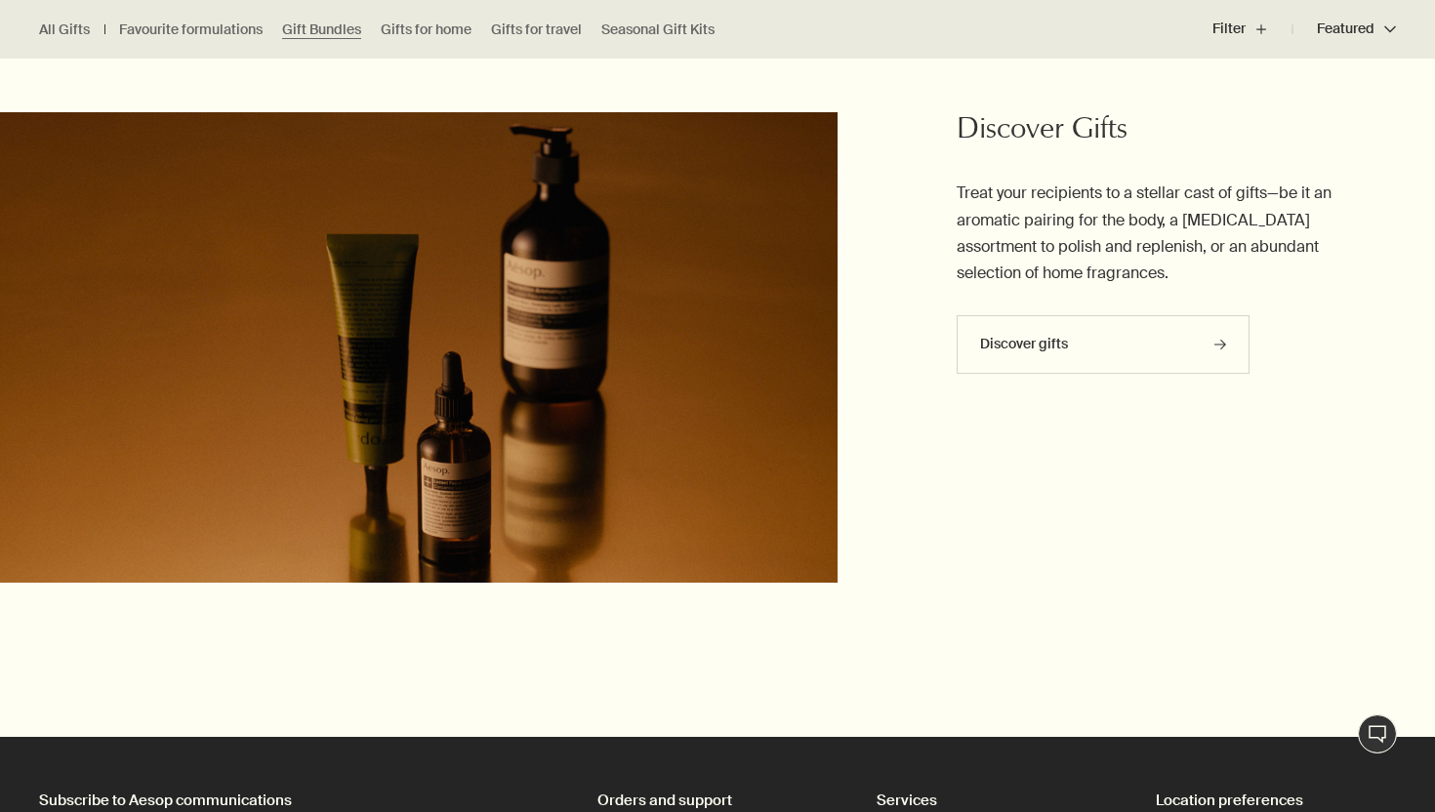
scroll to position [5315, 0]
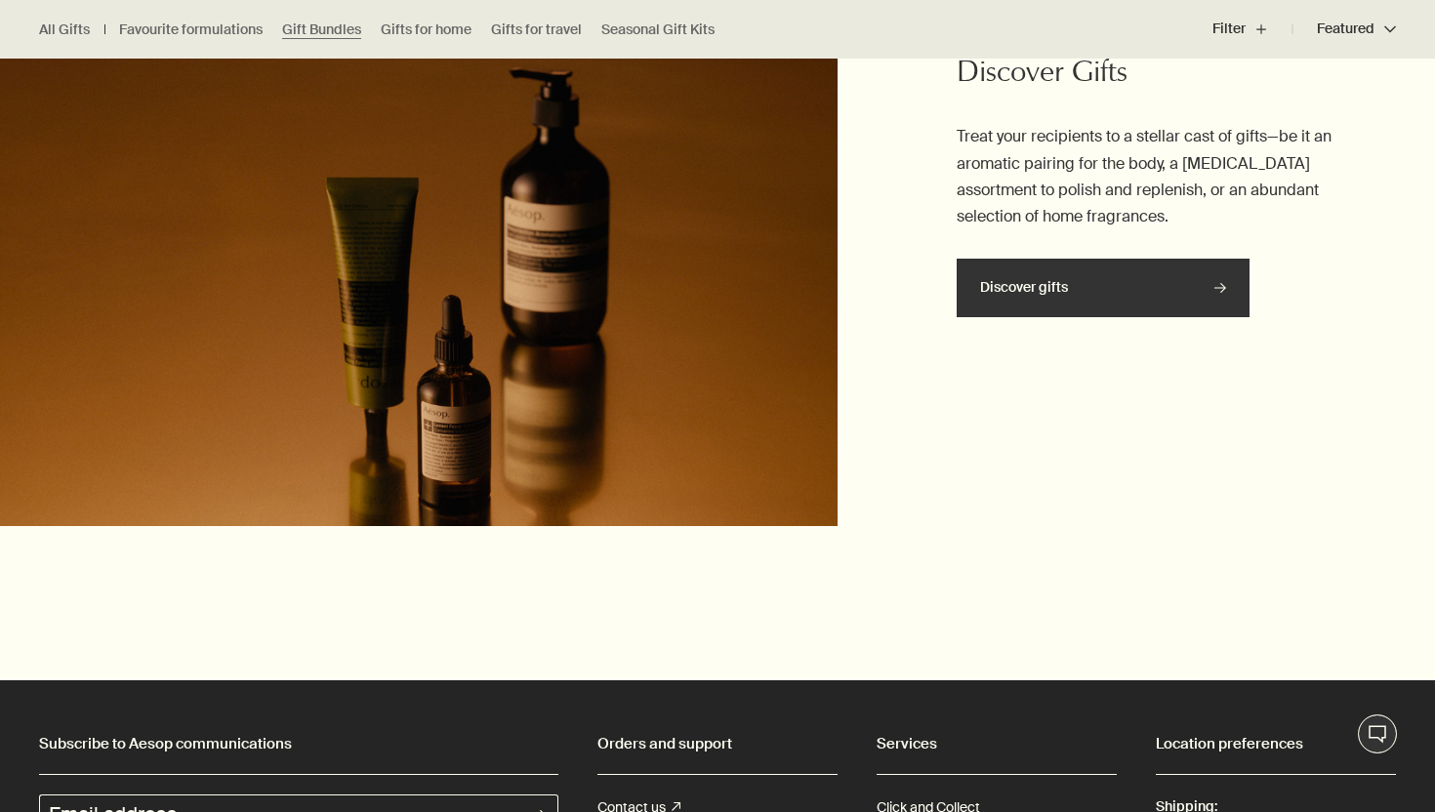
click at [1099, 277] on link "Discover gifts rightArrow" at bounding box center [1103, 288] width 293 height 59
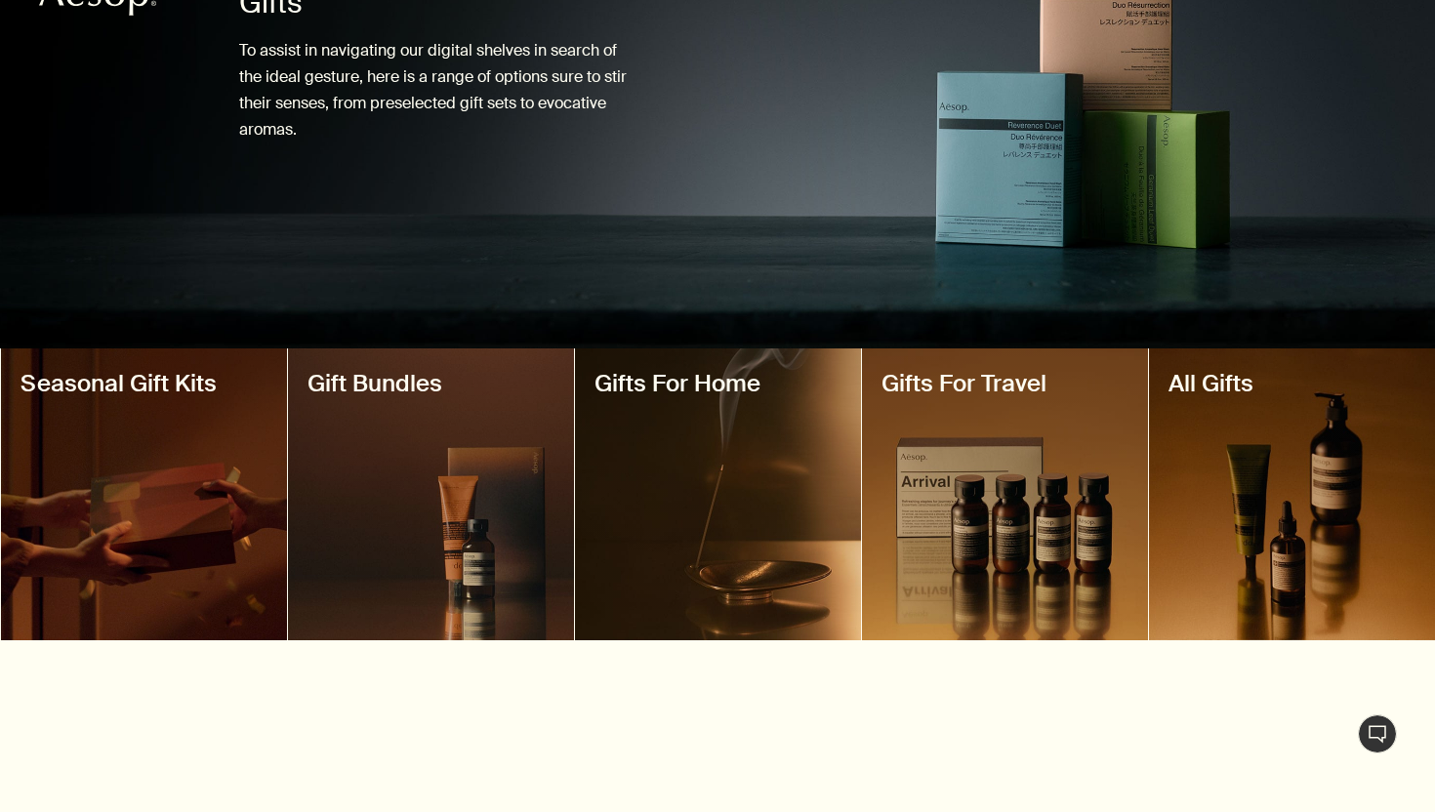
scroll to position [321, 0]
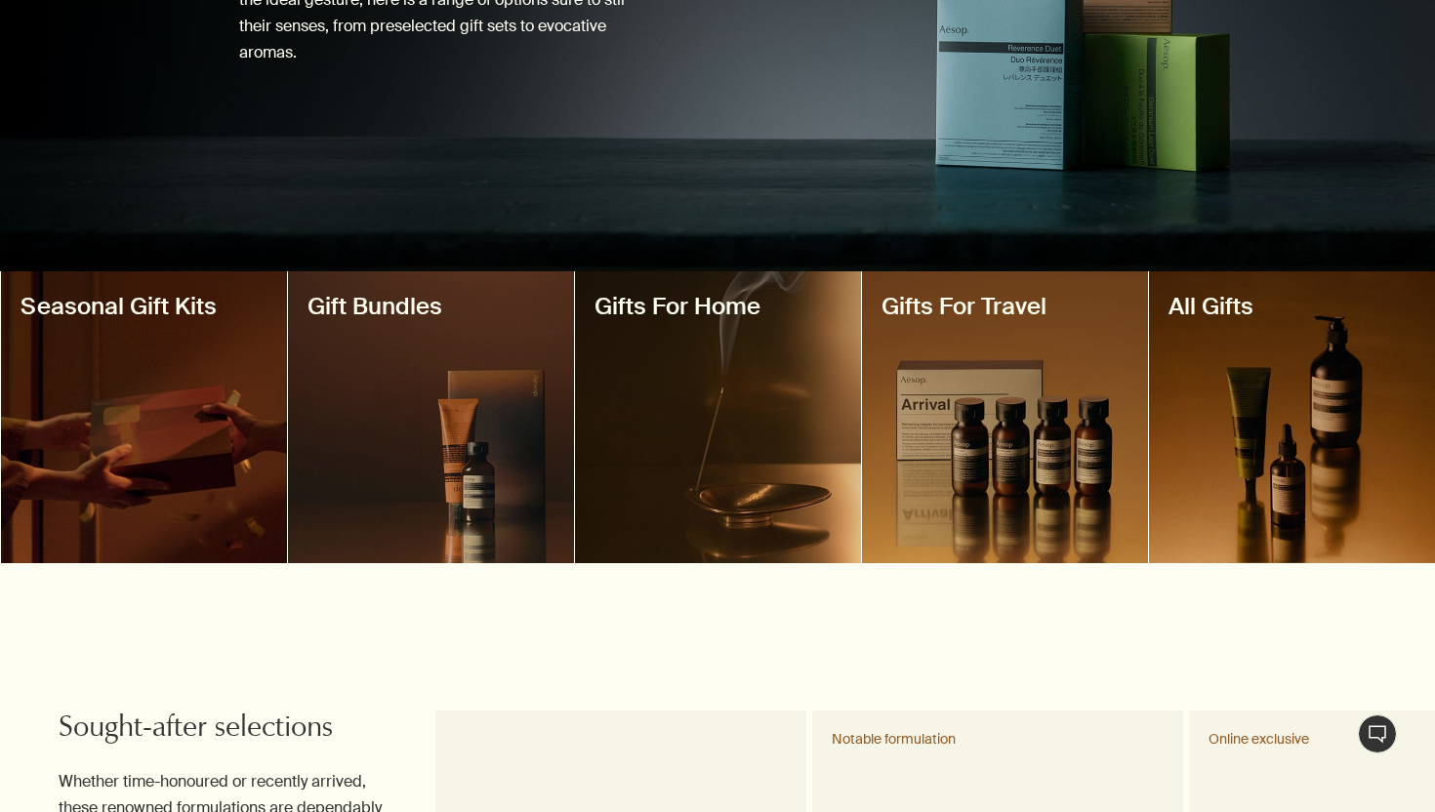
click at [143, 389] on div at bounding box center [144, 417] width 286 height 292
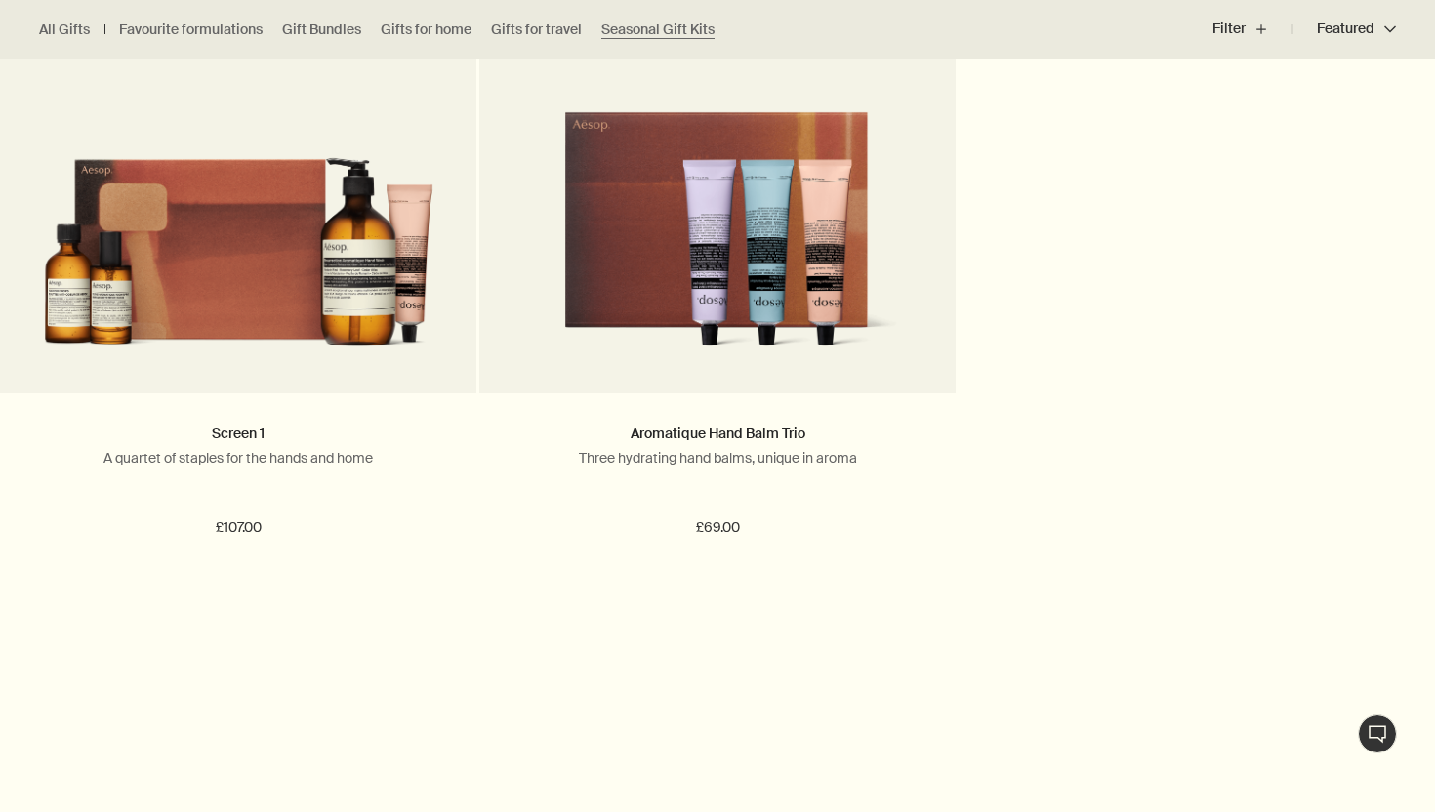
scroll to position [686, 0]
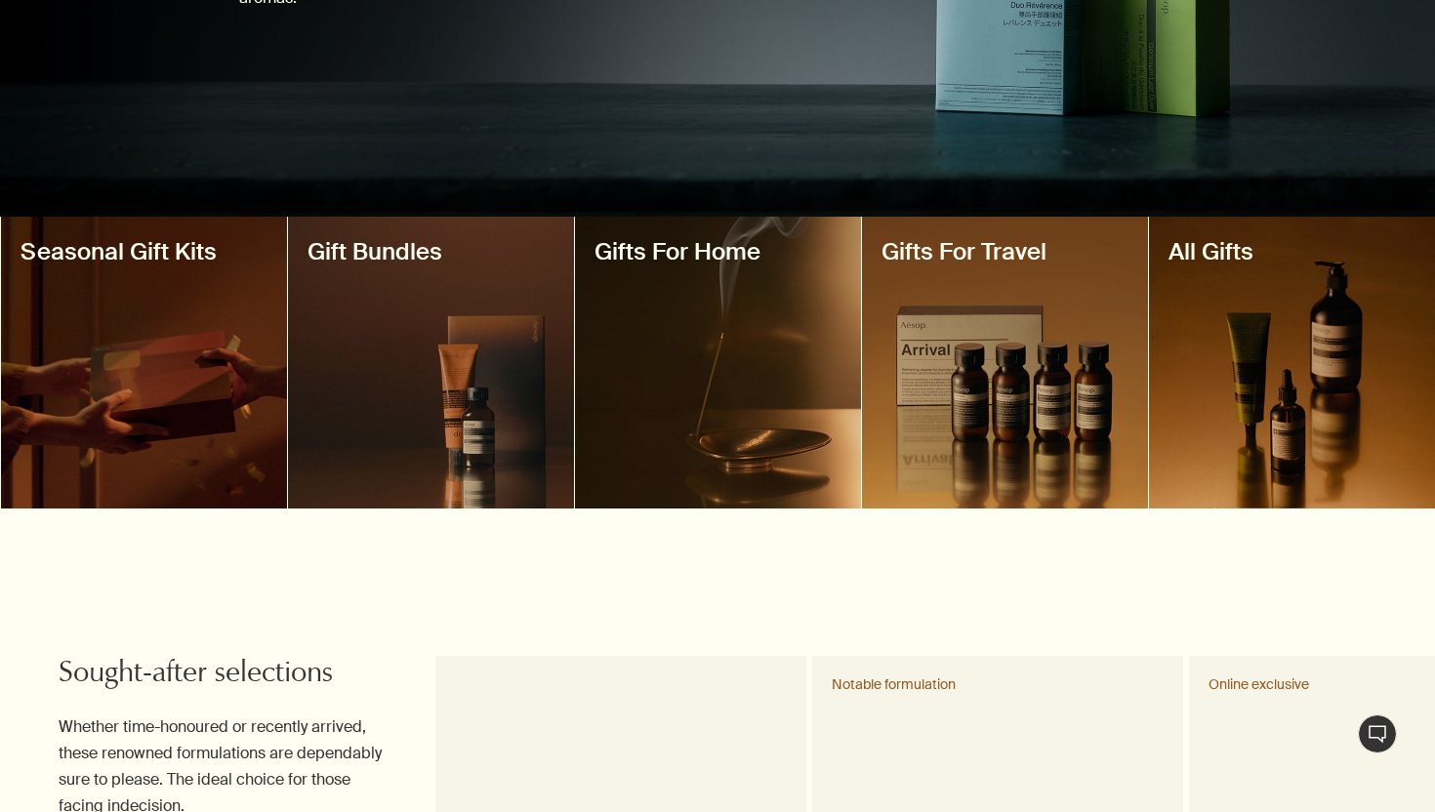
scroll to position [415, 0]
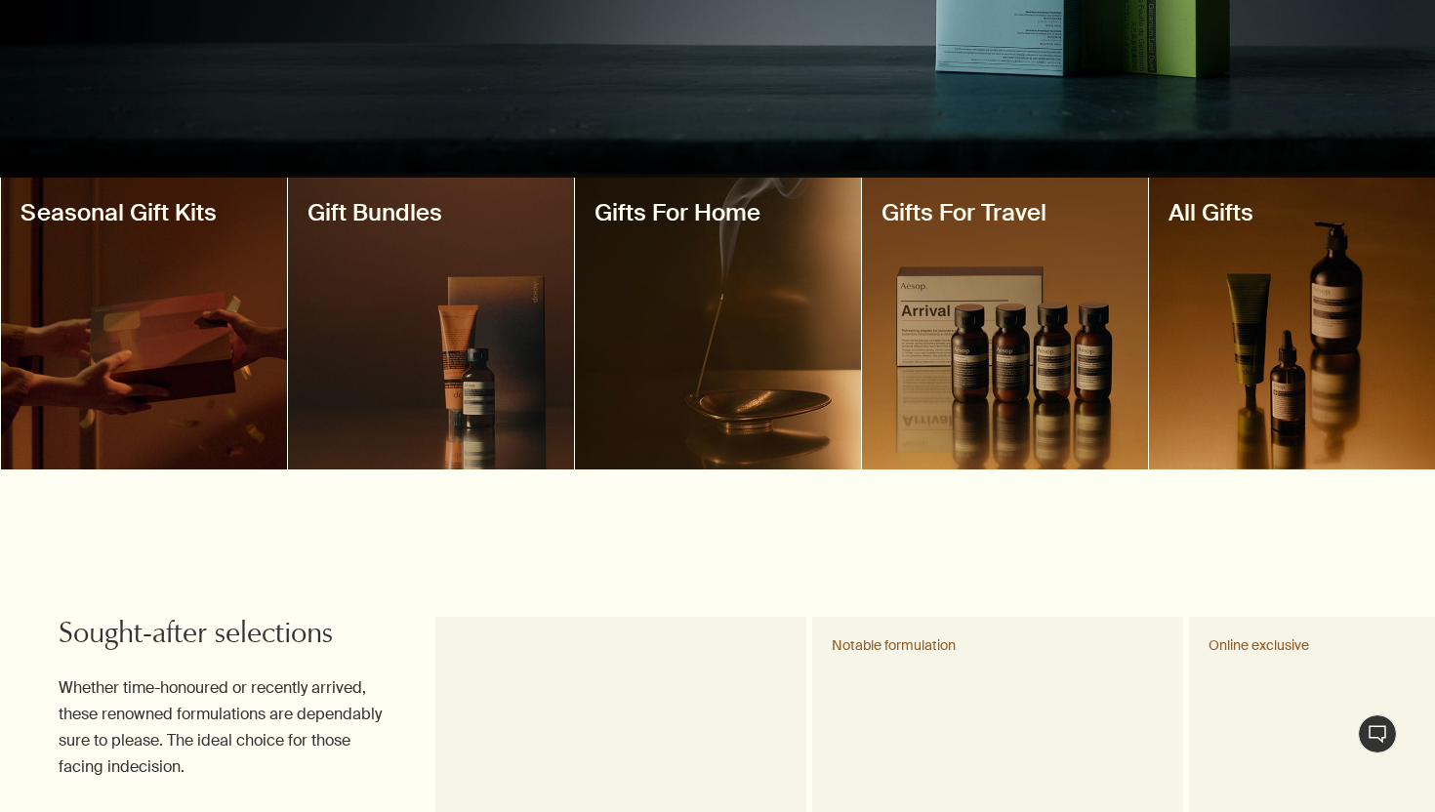
click at [407, 223] on h2 "Gift Bundles" at bounding box center [430, 212] width 247 height 31
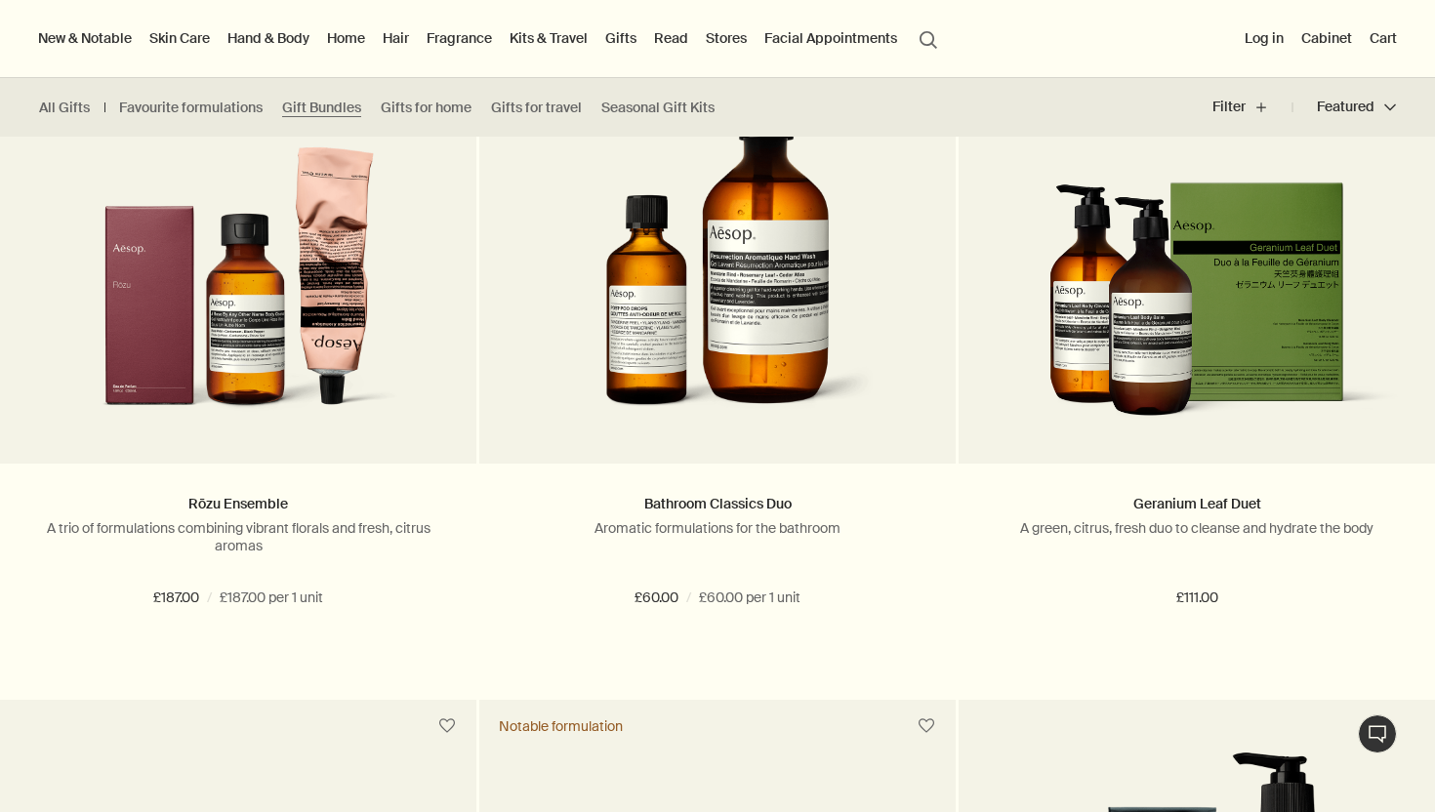
scroll to position [570, 0]
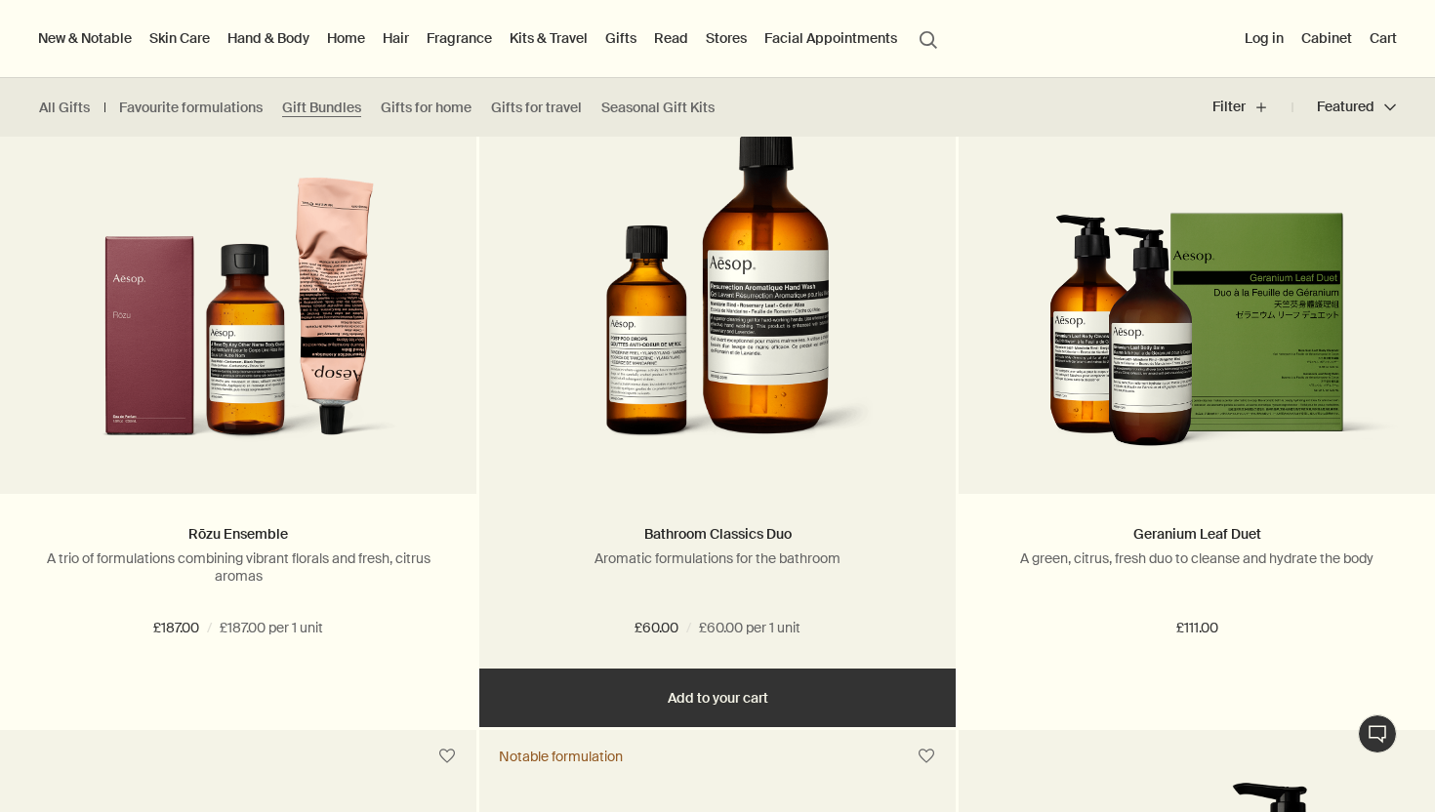
click at [717, 436] on img at bounding box center [717, 283] width 318 height 361
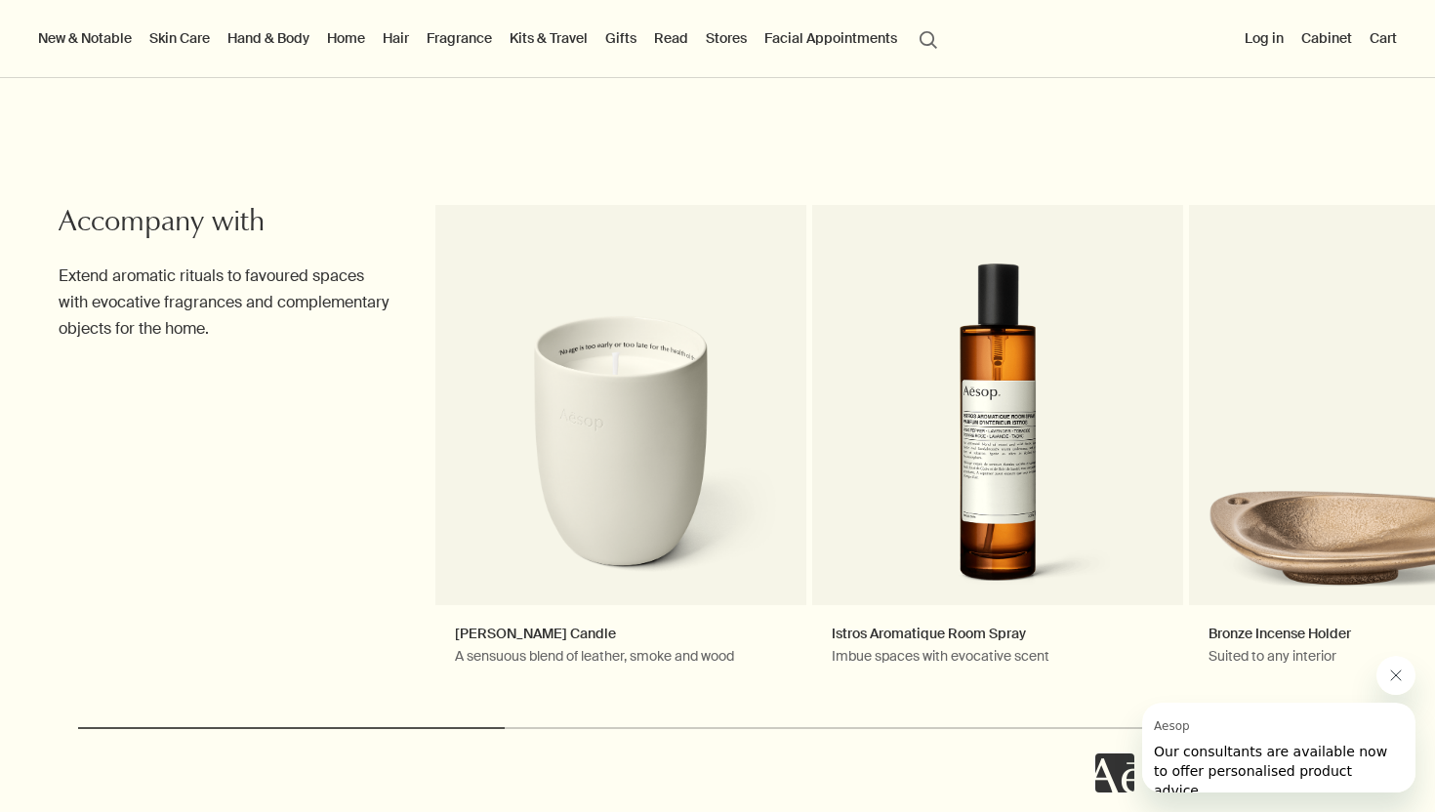
scroll to position [1955, 0]
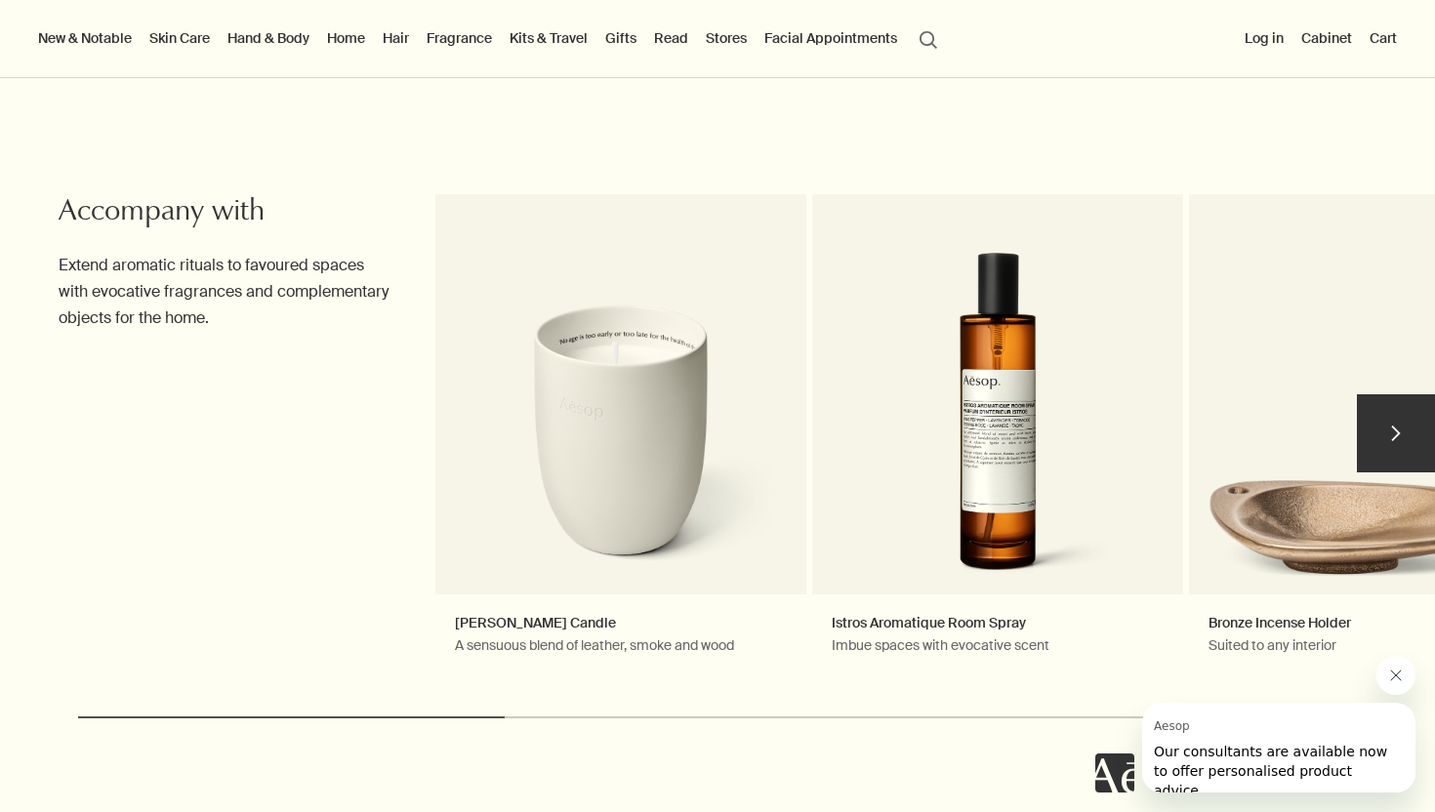
click at [1388, 456] on button "chevron" at bounding box center [1396, 433] width 78 height 78
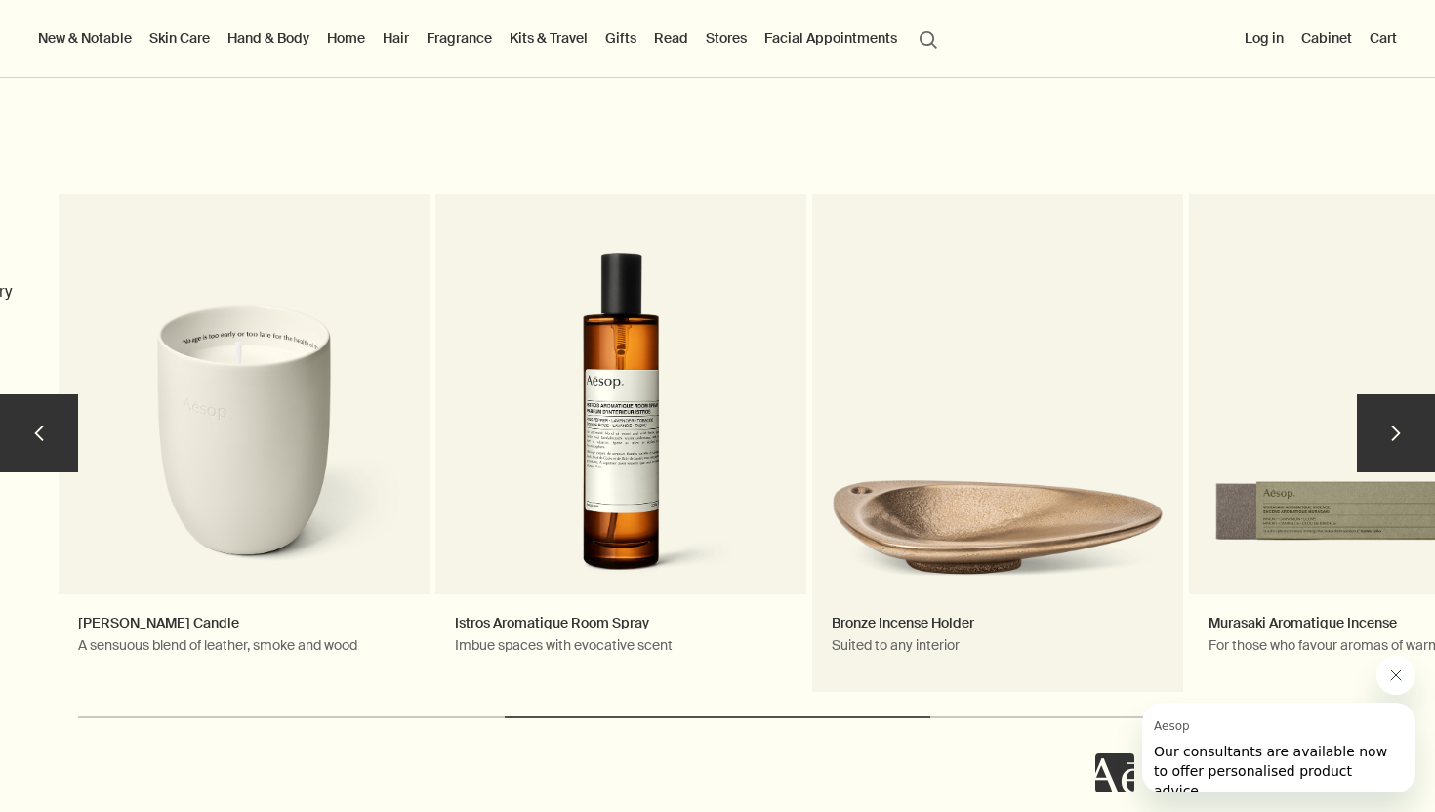
click at [1023, 445] on link "Bronze Incense Holder Suited to any interior" at bounding box center [997, 443] width 371 height 498
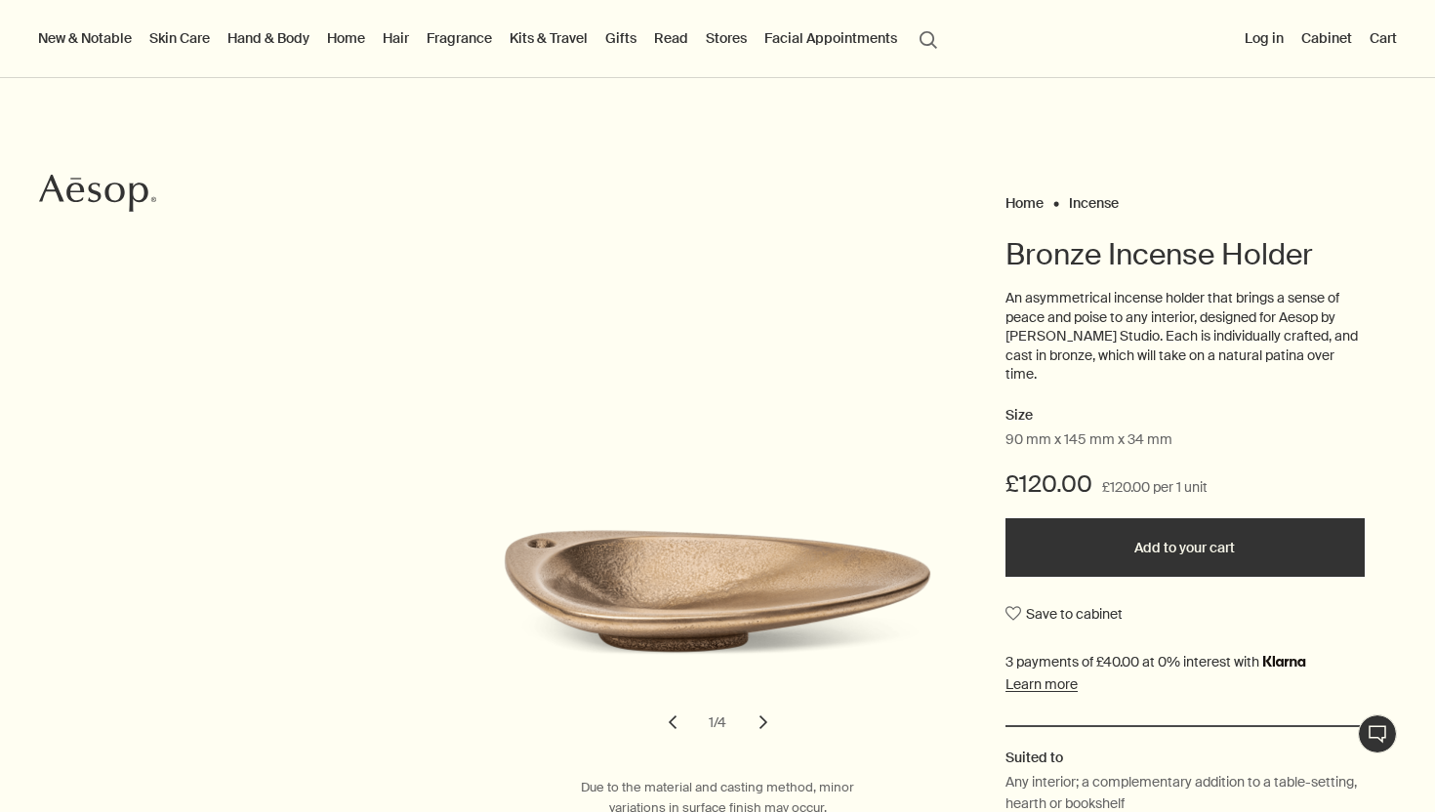
scroll to position [74, 0]
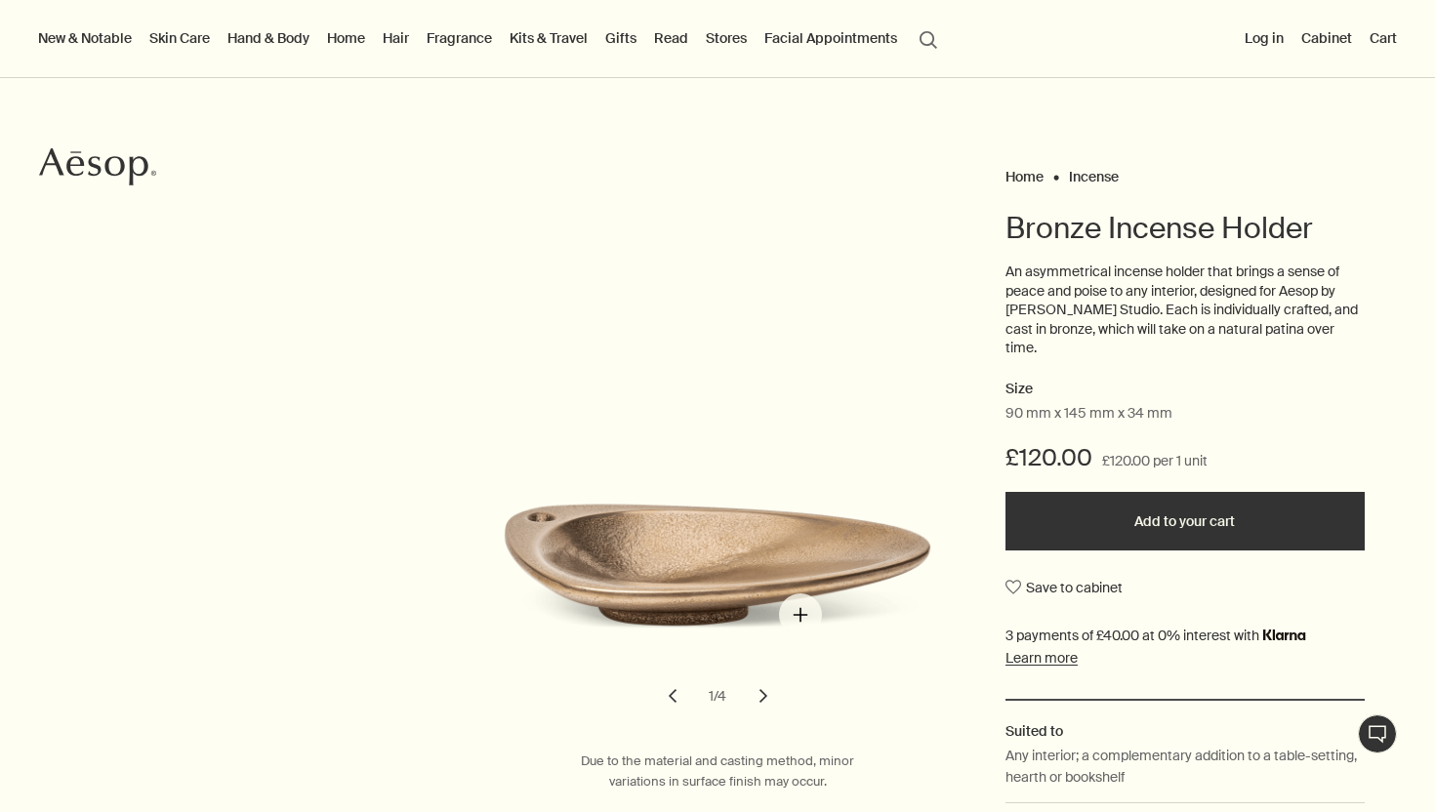
click at [800, 615] on img "Bronze Incense Holder" at bounding box center [735, 562] width 430 height 261
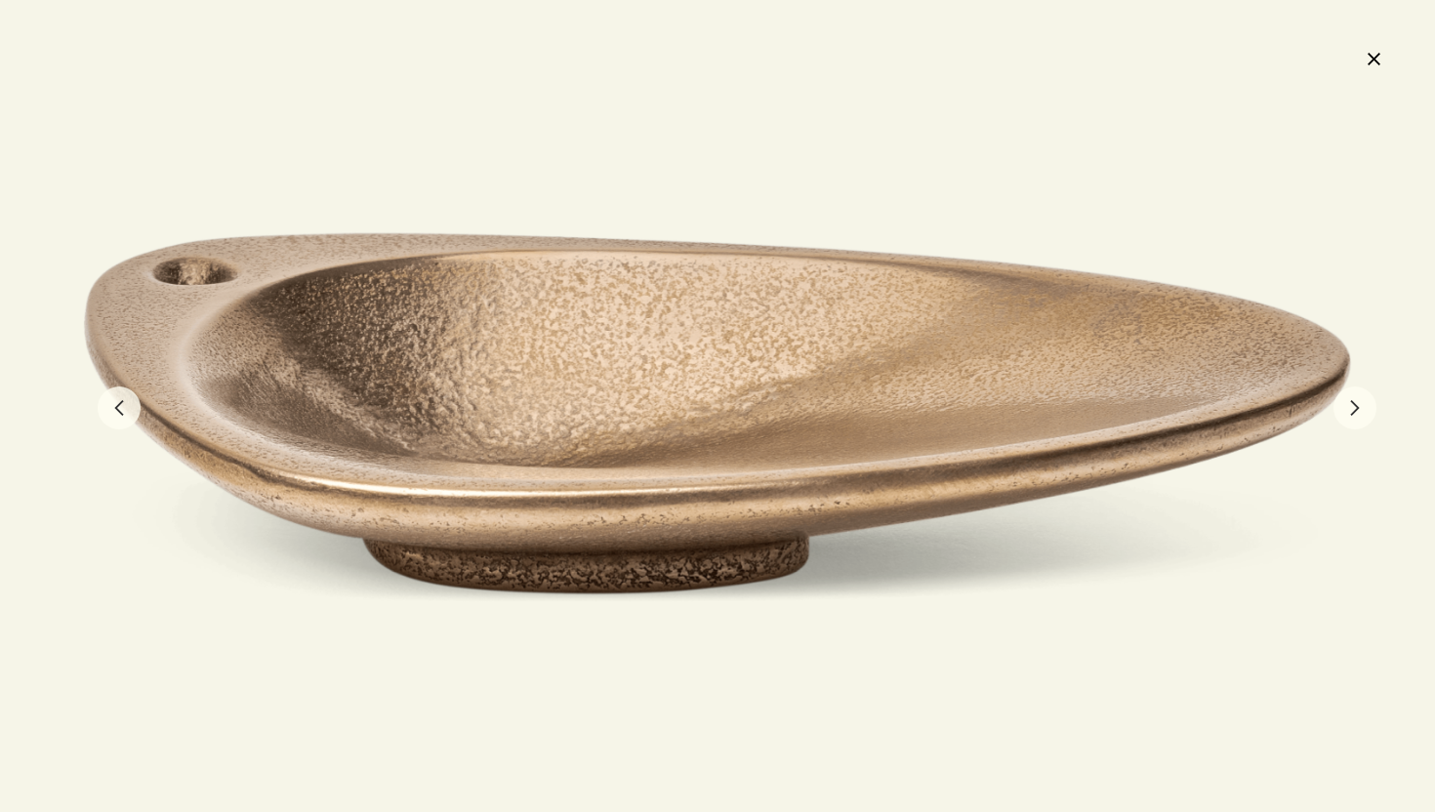
click at [1348, 412] on button "chevron" at bounding box center [1354, 408] width 43 height 43
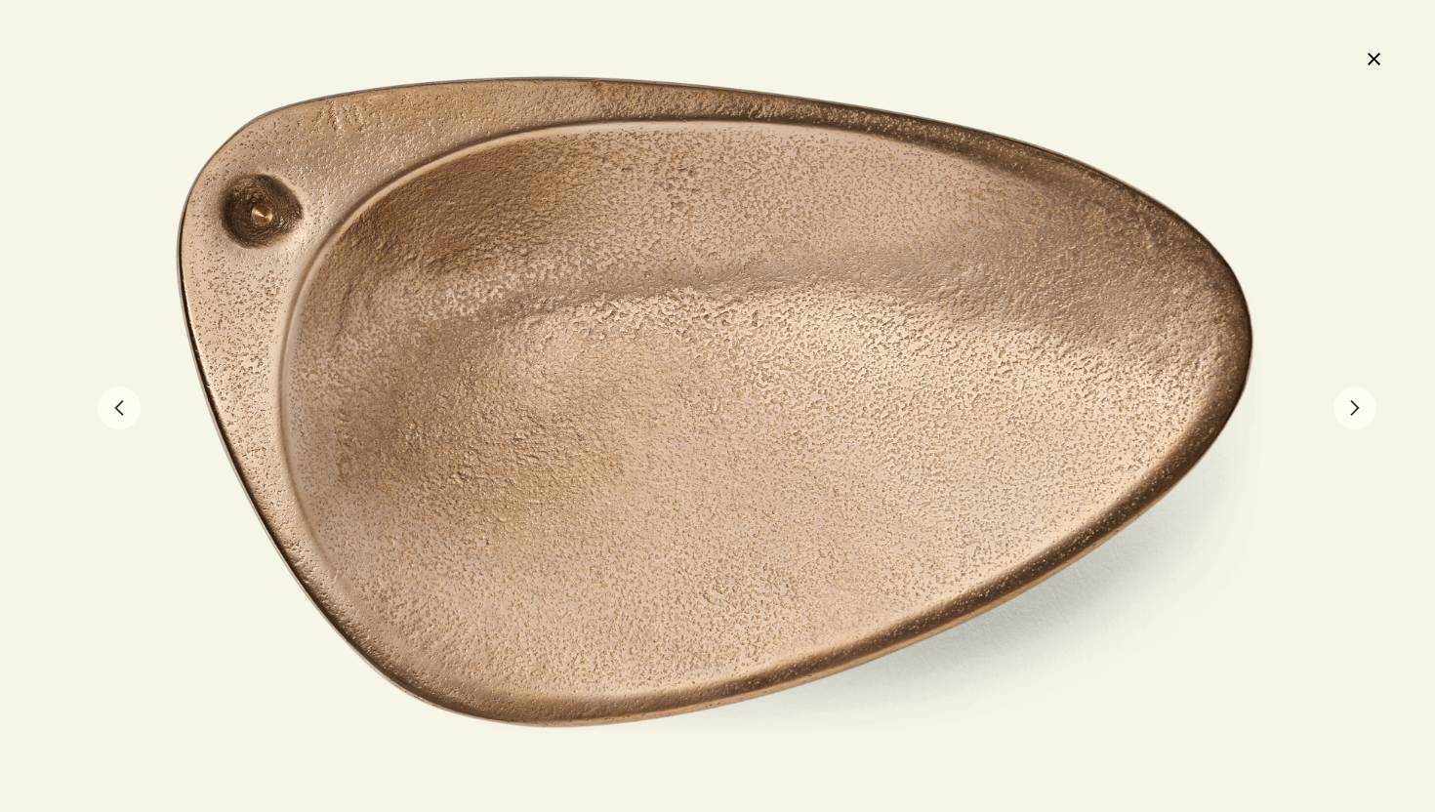
click at [1348, 412] on button "chevron" at bounding box center [1354, 408] width 43 height 43
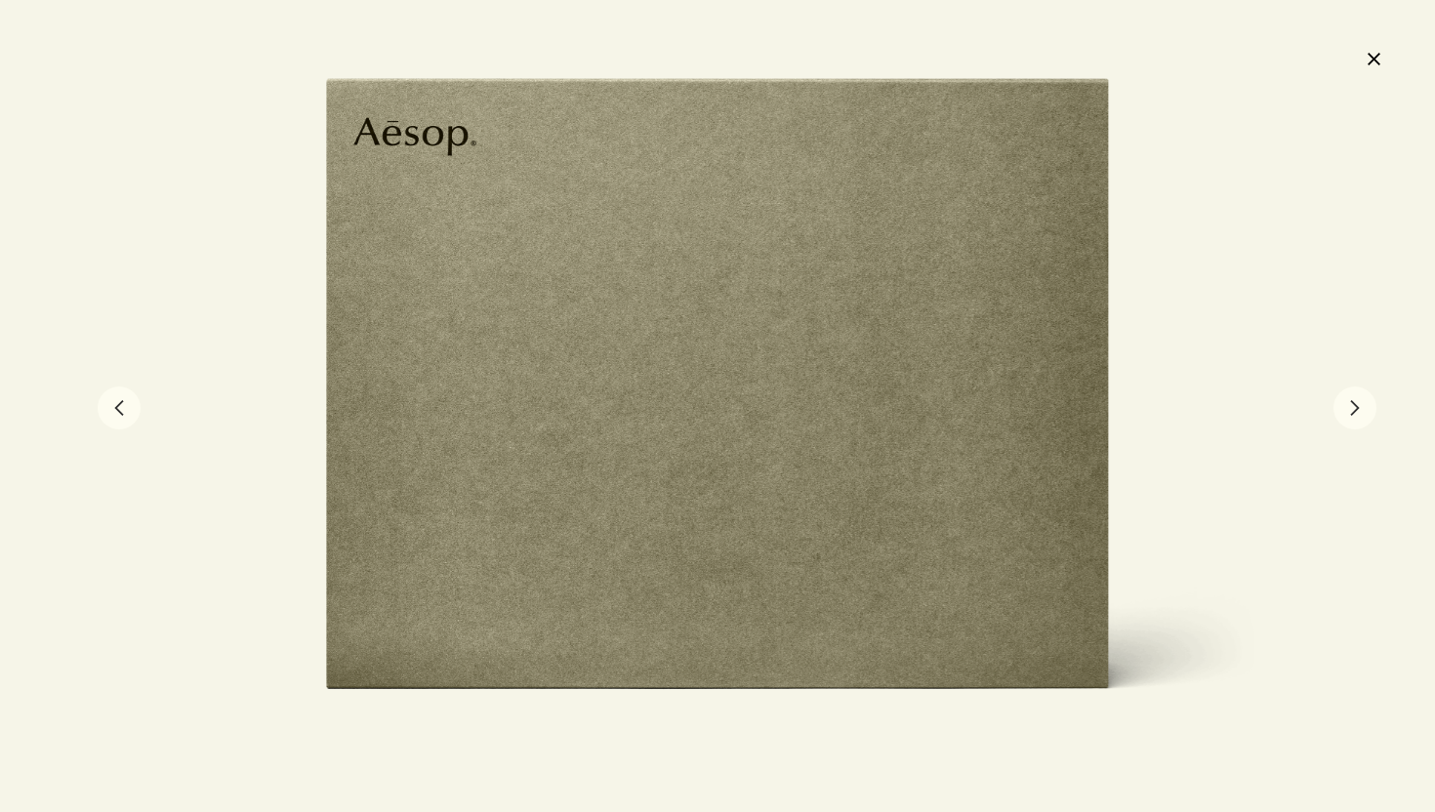
click at [1348, 412] on button "chevron" at bounding box center [1354, 408] width 43 height 43
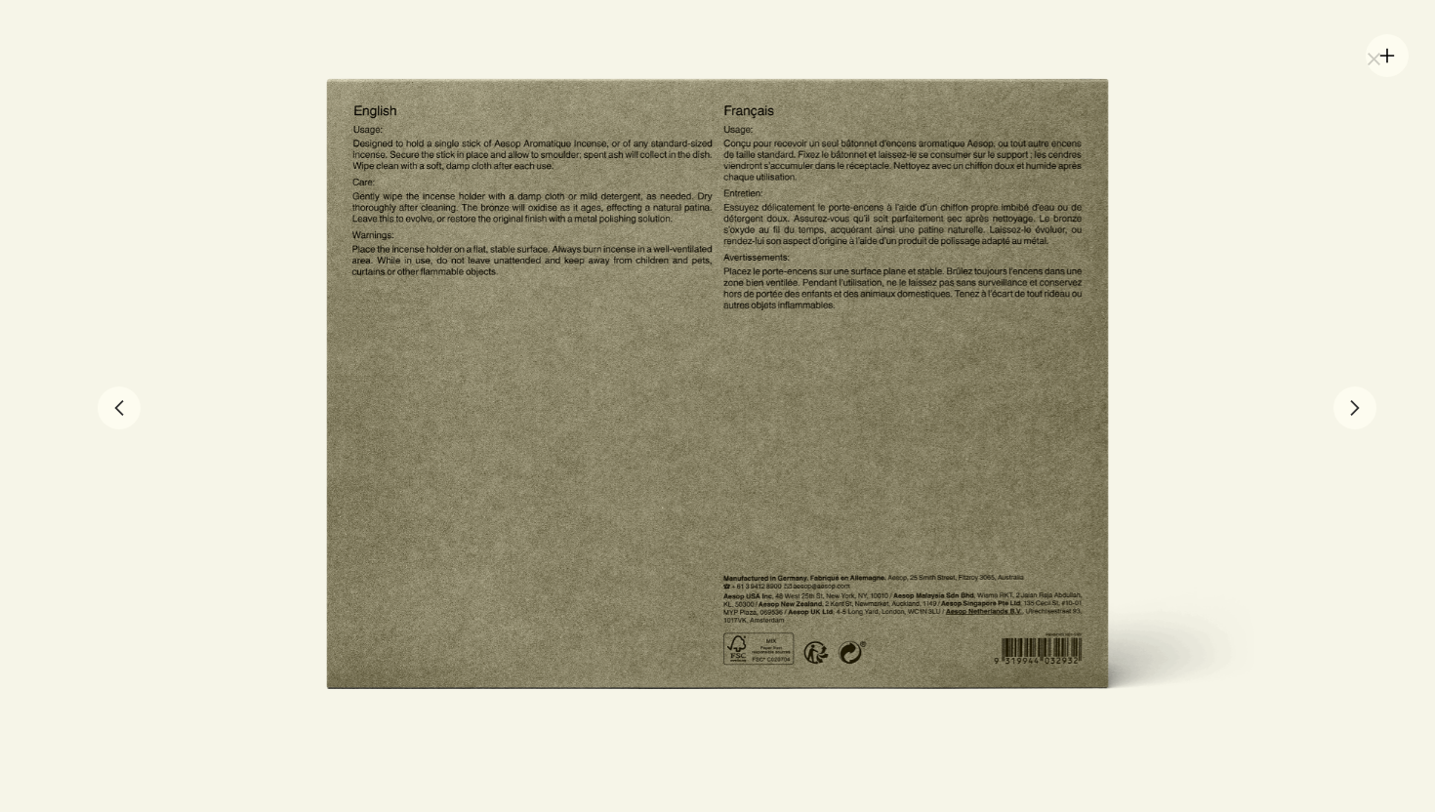
click at [1387, 56] on div at bounding box center [717, 406] width 1435 height 812
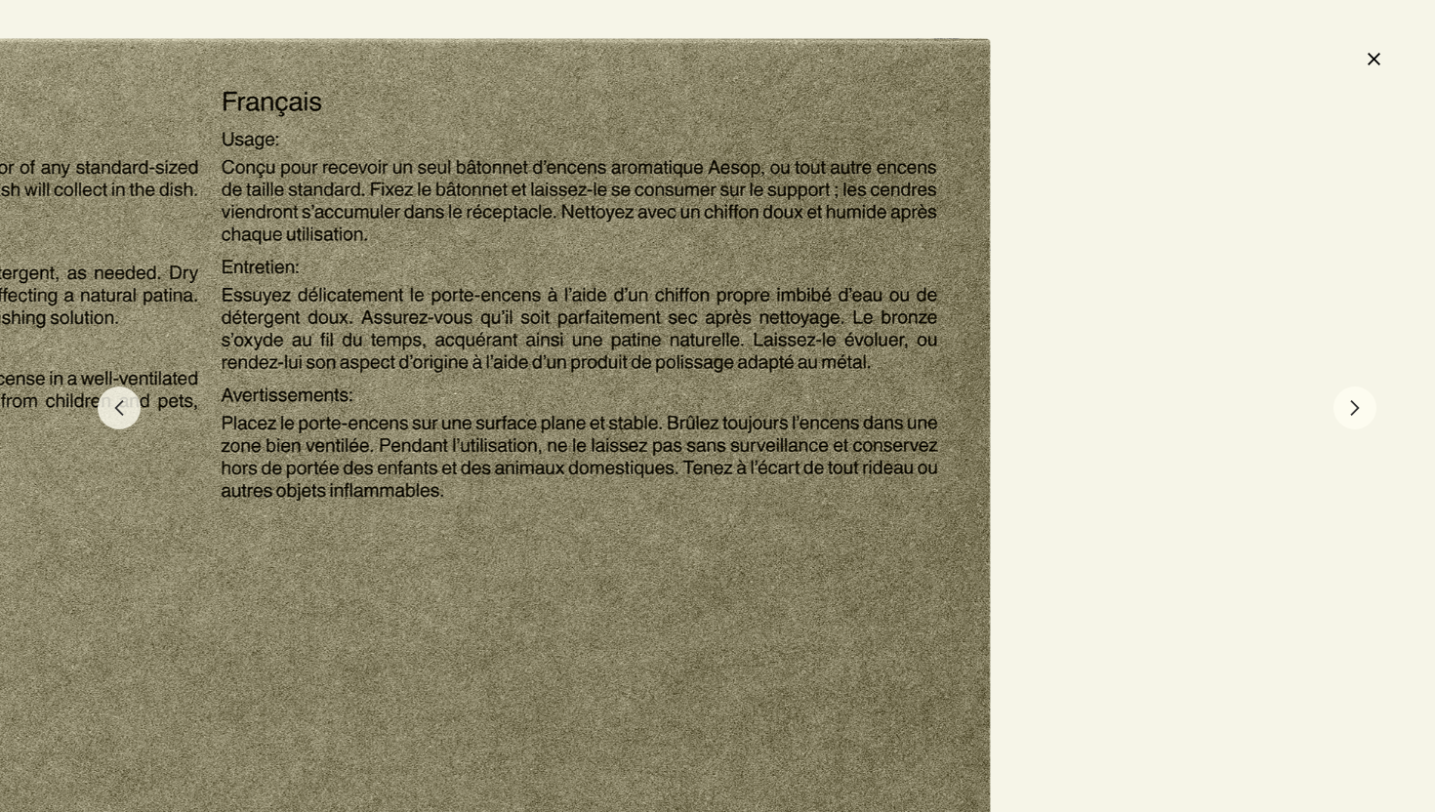
click at [1370, 58] on button "close" at bounding box center [1373, 58] width 23 height 33
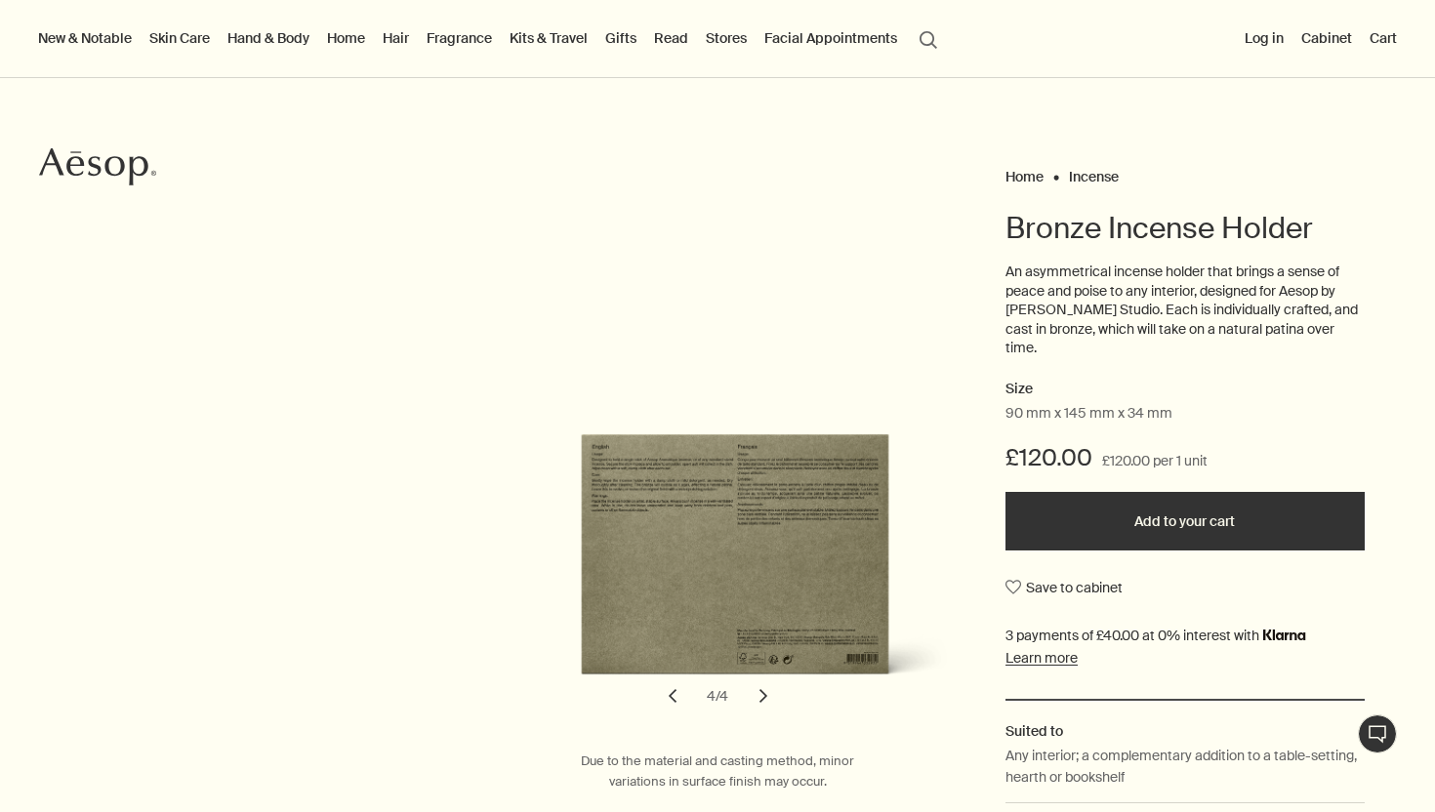
click at [307, 50] on link "Hand & Body" at bounding box center [269, 37] width 90 height 25
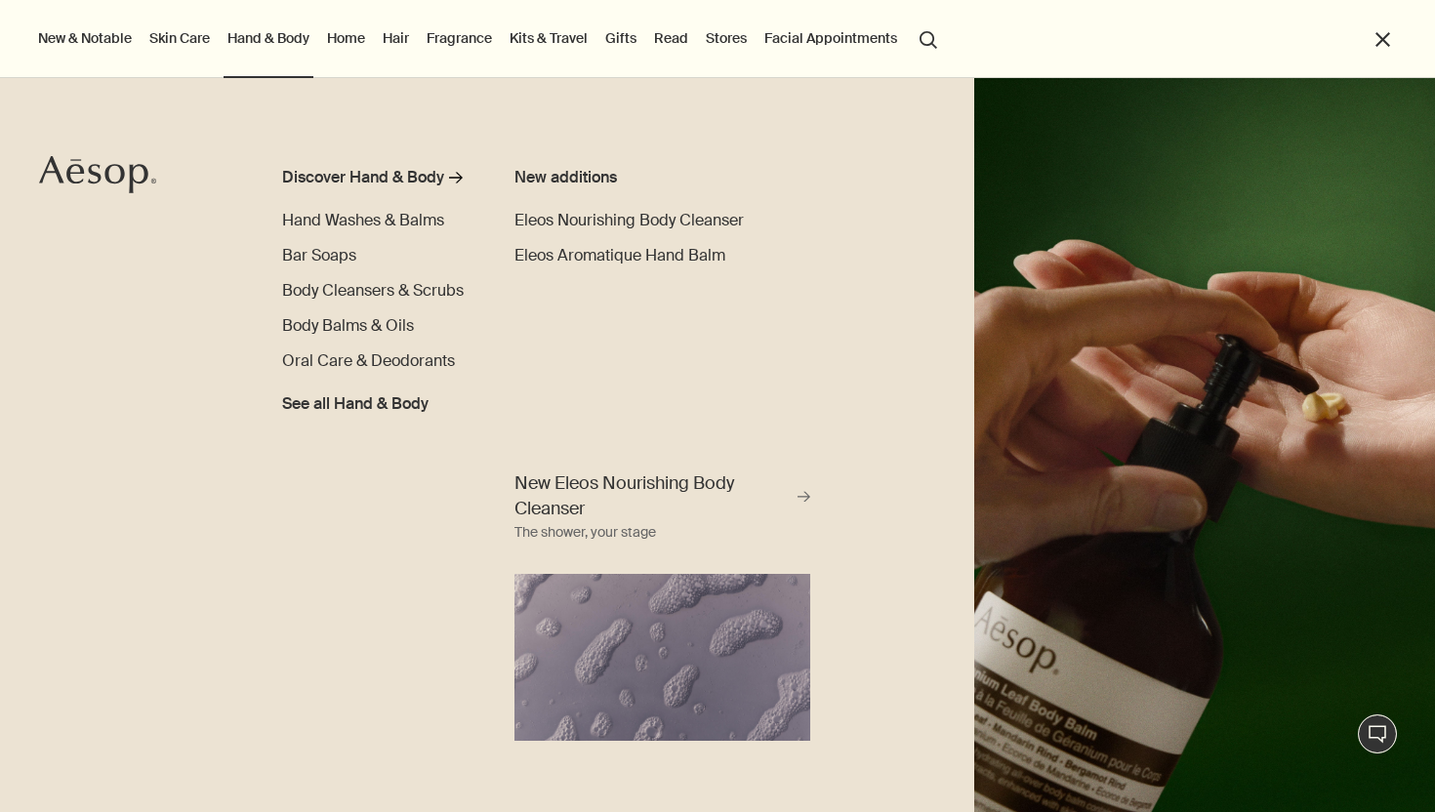
click at [63, 38] on button "New & Notable" at bounding box center [85, 37] width 102 height 25
